Goal: Information Seeking & Learning: Learn about a topic

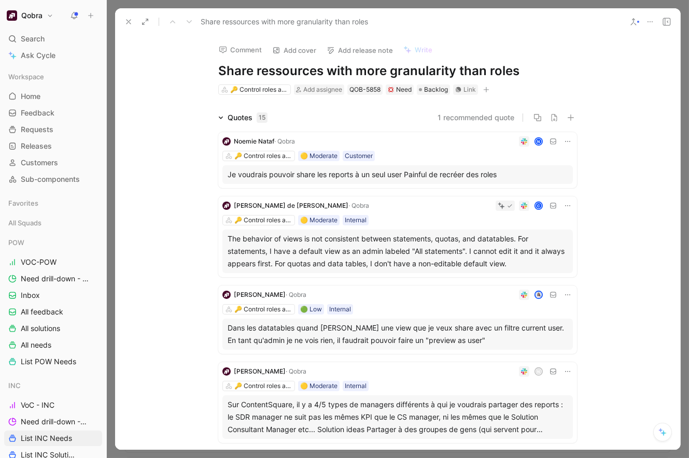
click at [425, 164] on div "[PERSON_NAME] N 🔑 Control roles and sharing 🟡 Moderate Customer Je voudrais pou…" at bounding box center [397, 160] width 359 height 56
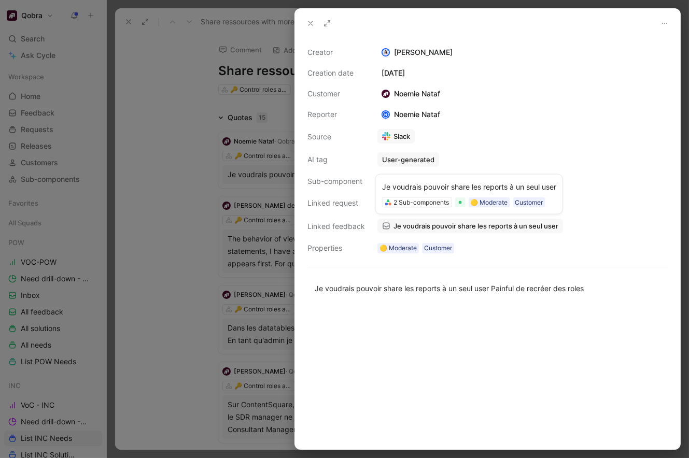
click at [396, 224] on span "Je voudrais pouvoir share les reports à un seul user" at bounding box center [475, 225] width 165 height 9
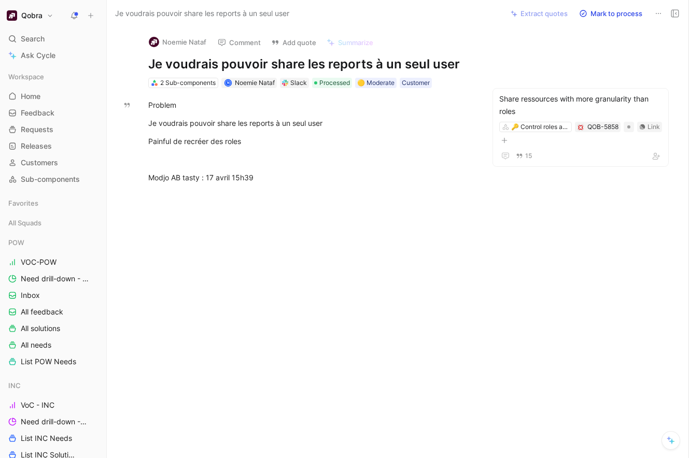
click at [178, 40] on button "Noemie Nataf" at bounding box center [177, 42] width 67 height 16
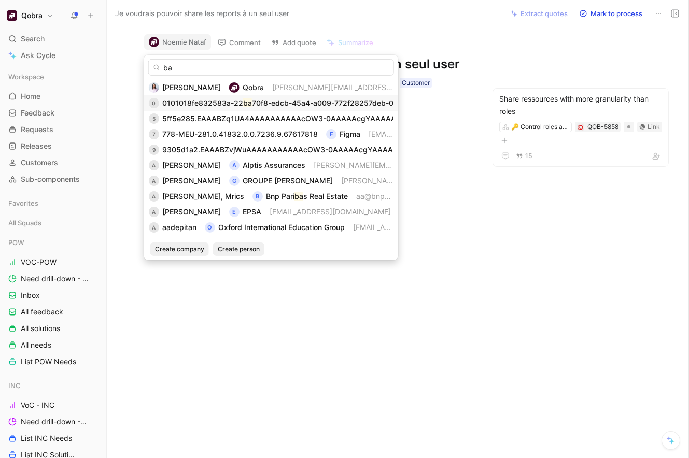
type input "b"
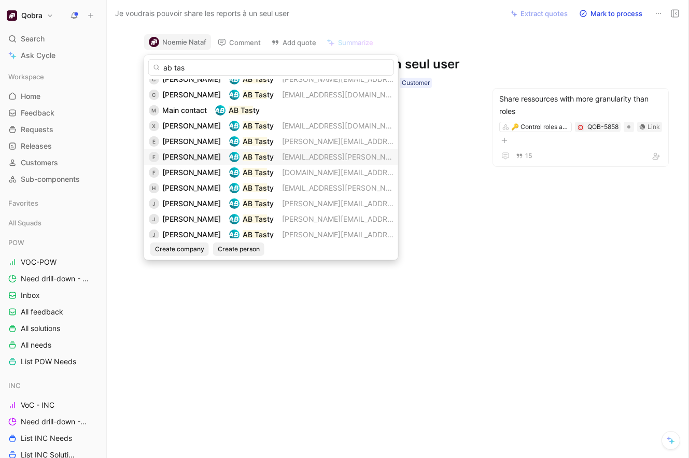
scroll to position [152, 0]
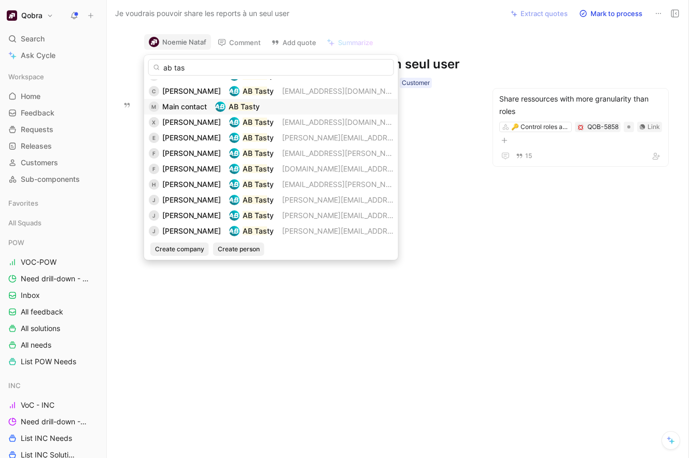
type input "ab tas"
click at [203, 106] on span "Main contact" at bounding box center [184, 106] width 45 height 9
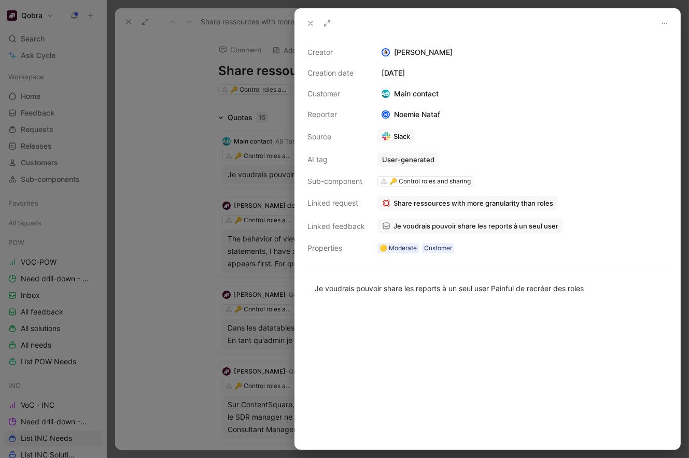
click at [311, 21] on icon at bounding box center [310, 23] width 8 height 8
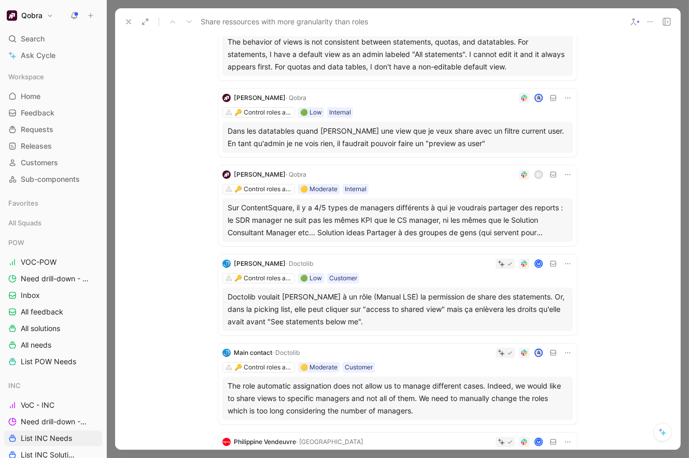
scroll to position [198, 0]
click at [406, 132] on div "Dans les datatables quand [PERSON_NAME] une view que je veux share avec un filt…" at bounding box center [398, 136] width 340 height 25
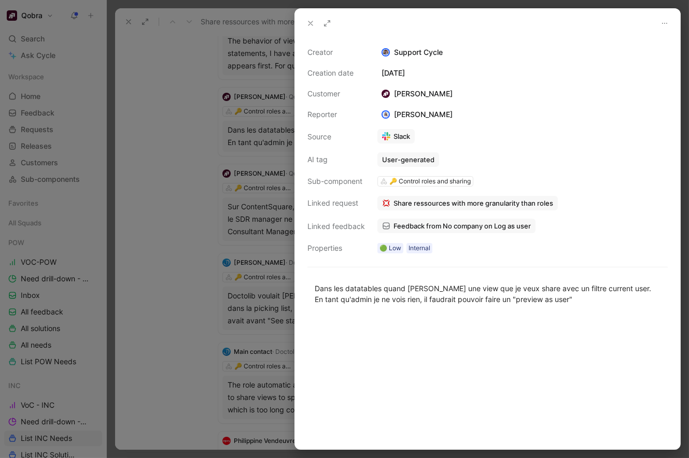
click at [229, 136] on div at bounding box center [344, 229] width 689 height 458
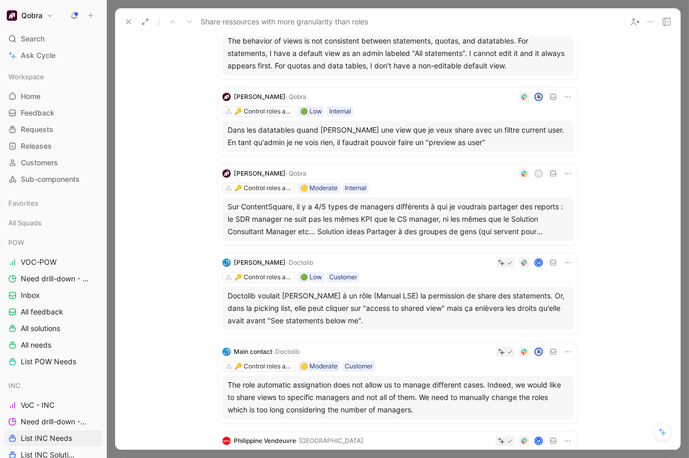
click at [573, 95] on div "[PERSON_NAME] · Qobra 🔑 Control roles and sharing 🟢 Low Internal Dans les datat…" at bounding box center [397, 122] width 359 height 68
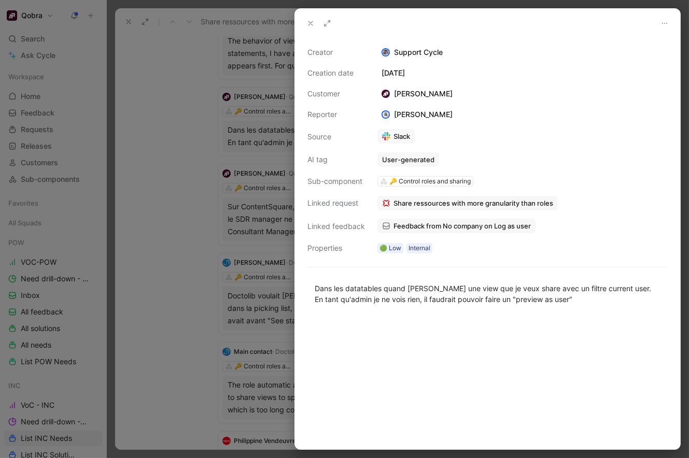
click at [433, 201] on span "Share ressources with more granularity than roles" at bounding box center [473, 203] width 160 height 9
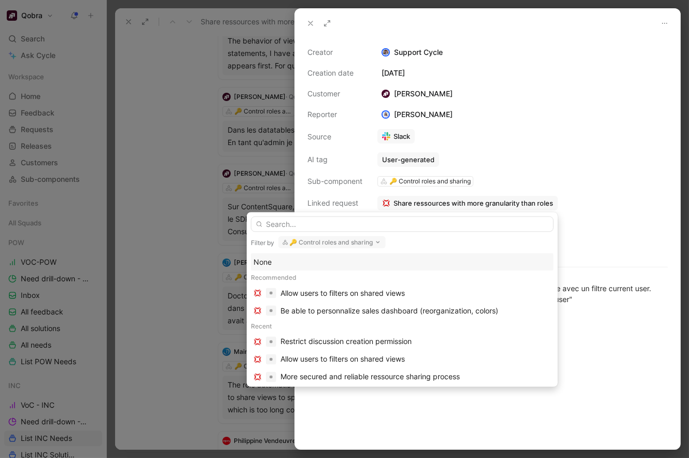
click at [341, 261] on div "None" at bounding box center [403, 262] width 298 height 12
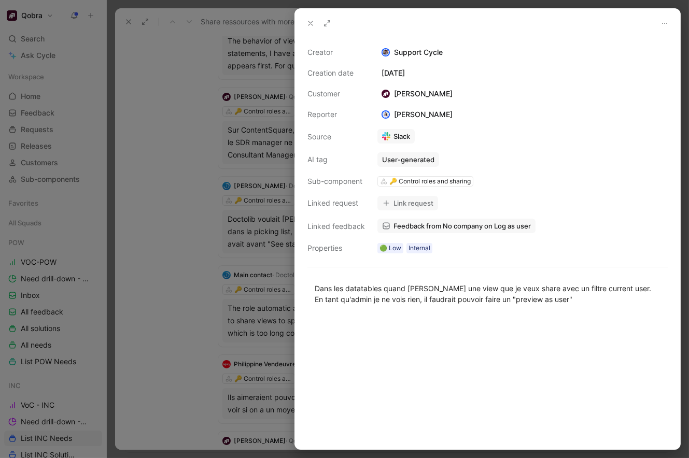
click at [193, 175] on div at bounding box center [344, 229] width 689 height 458
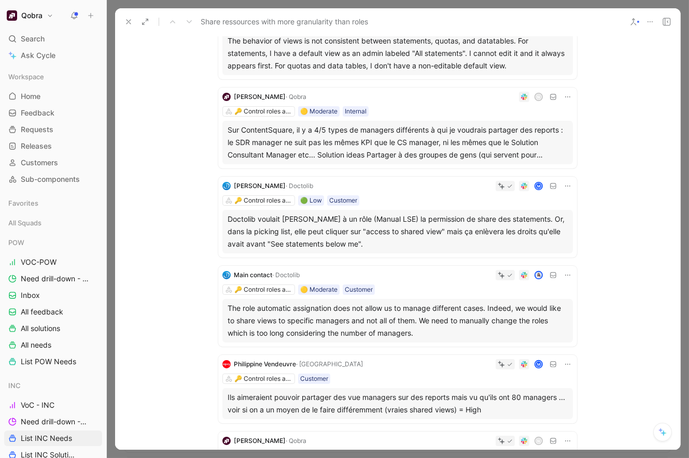
scroll to position [195, 0]
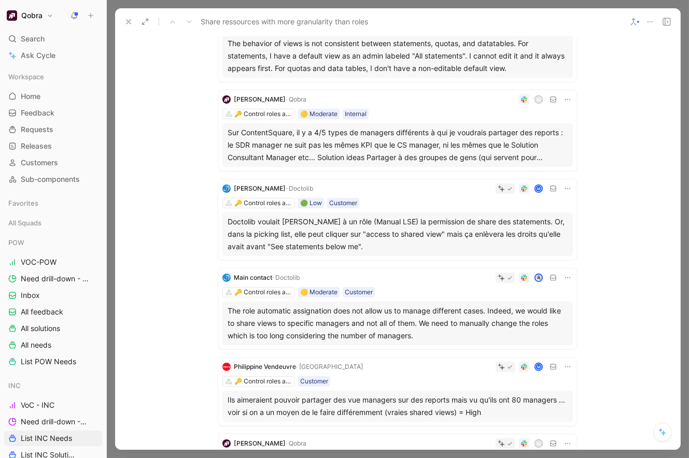
click at [438, 150] on div "Sur ContentSquare, il y a 4/5 types de managers différents à qui je voudrais pa…" at bounding box center [398, 144] width 340 height 37
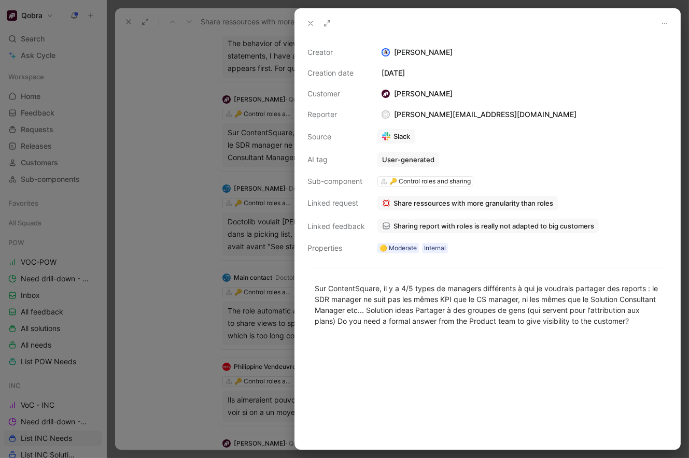
click at [235, 189] on div at bounding box center [344, 229] width 689 height 458
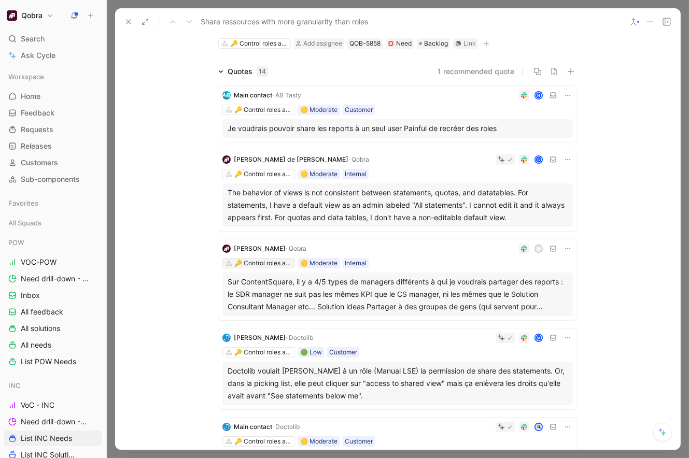
scroll to position [46, 0]
click at [453, 201] on div "The behavior of views is not consistent between statements, quotas, and datatab…" at bounding box center [398, 205] width 340 height 37
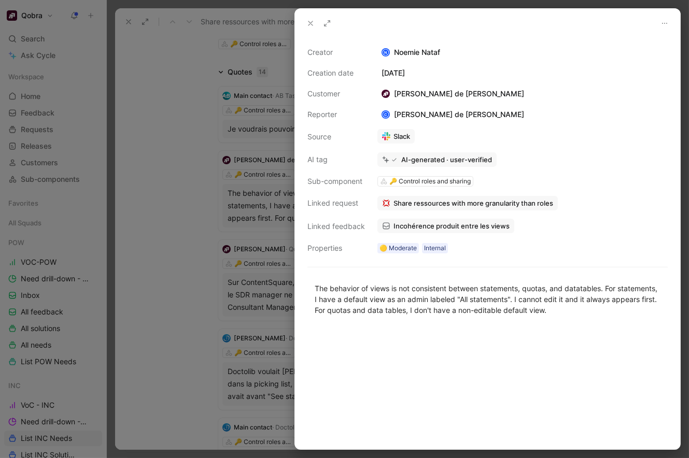
click at [283, 275] on div at bounding box center [344, 229] width 689 height 458
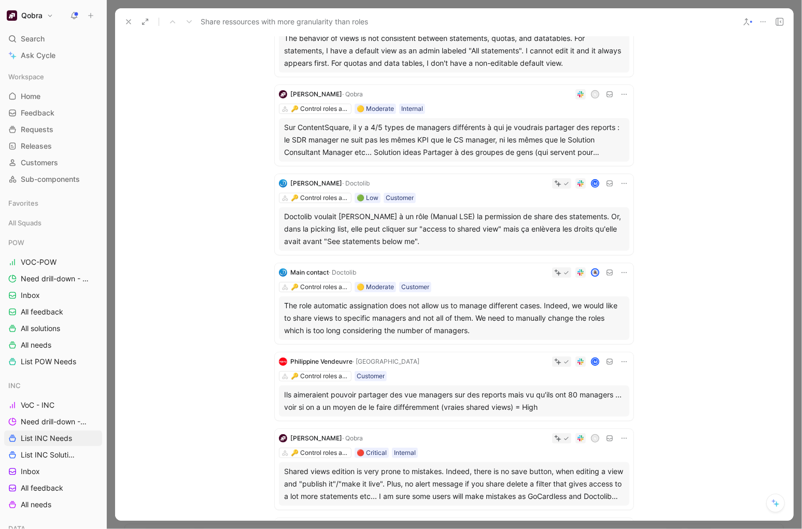
scroll to position [200, 0]
click at [392, 229] on div "Doctolib voulait [PERSON_NAME] à un rôle (Manual LSE) la permission de share de…" at bounding box center [454, 229] width 340 height 37
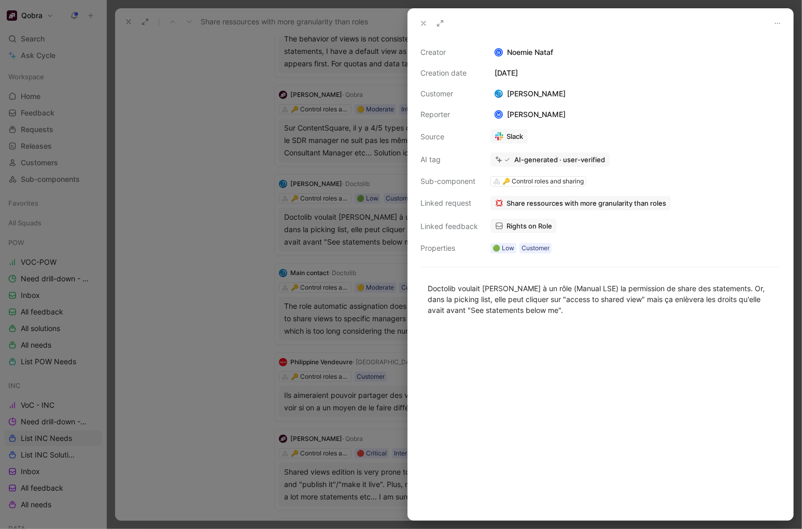
click at [529, 222] on span "Rights on Role" at bounding box center [529, 225] width 46 height 9
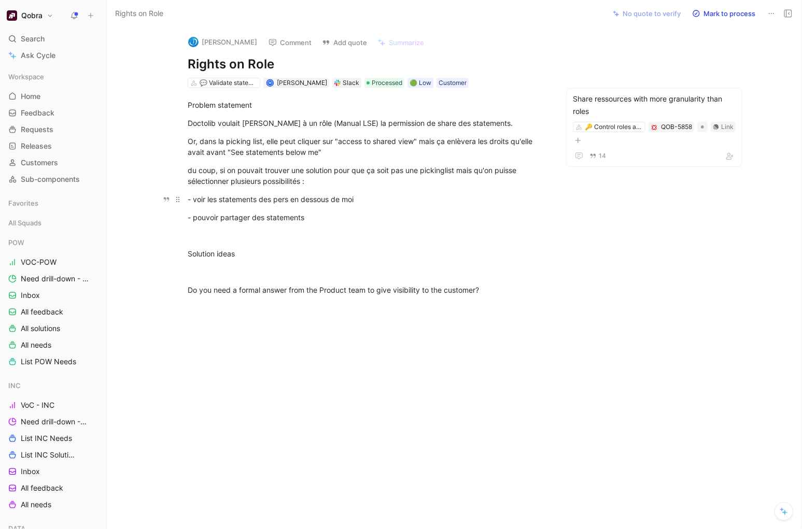
click at [384, 199] on div "- voir les statements des pers en dessous de moi" at bounding box center [367, 199] width 359 height 11
